Goal: Book appointment/travel/reservation

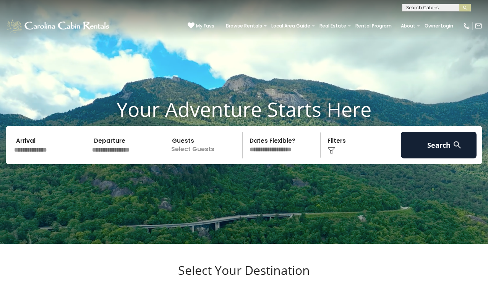
click at [409, 6] on input "text" at bounding box center [435, 9] width 67 height 8
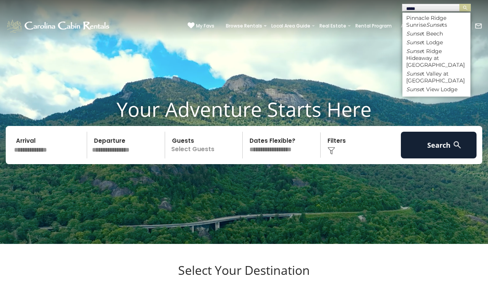
type input "******"
drag, startPoint x: 409, startPoint y: 6, endPoint x: 427, endPoint y: 72, distance: 68.1
click at [427, 72] on li "Sunse t Valley at Eagles Nest" at bounding box center [436, 77] width 68 height 14
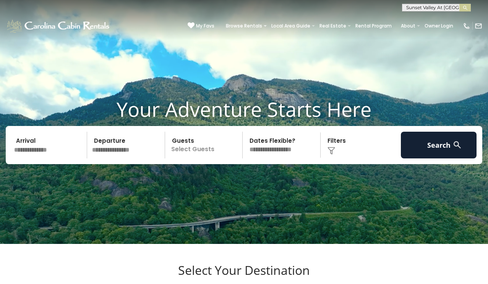
scroll to position [1, 0]
click at [463, 4] on button "submit" at bounding box center [464, 8] width 11 height 8
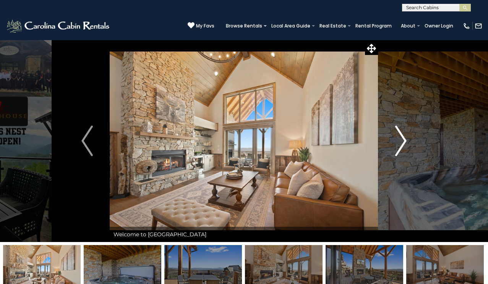
click at [404, 137] on img "Next" at bounding box center [400, 141] width 11 height 31
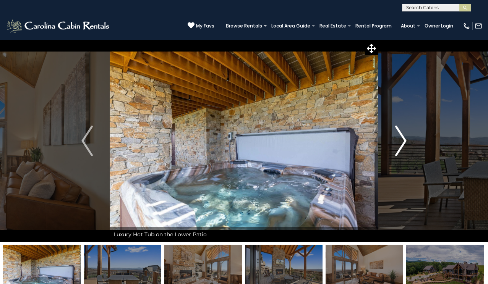
click at [401, 137] on img "Next" at bounding box center [400, 141] width 11 height 31
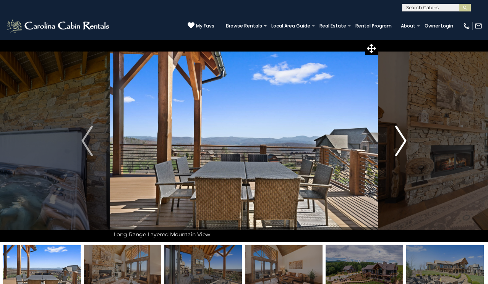
click at [403, 137] on img "Next" at bounding box center [400, 141] width 11 height 31
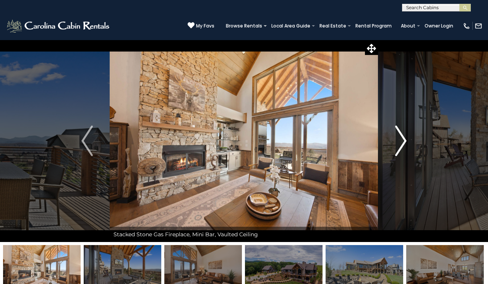
click at [403, 137] on img "Next" at bounding box center [400, 141] width 11 height 31
